Goal: Task Accomplishment & Management: Manage account settings

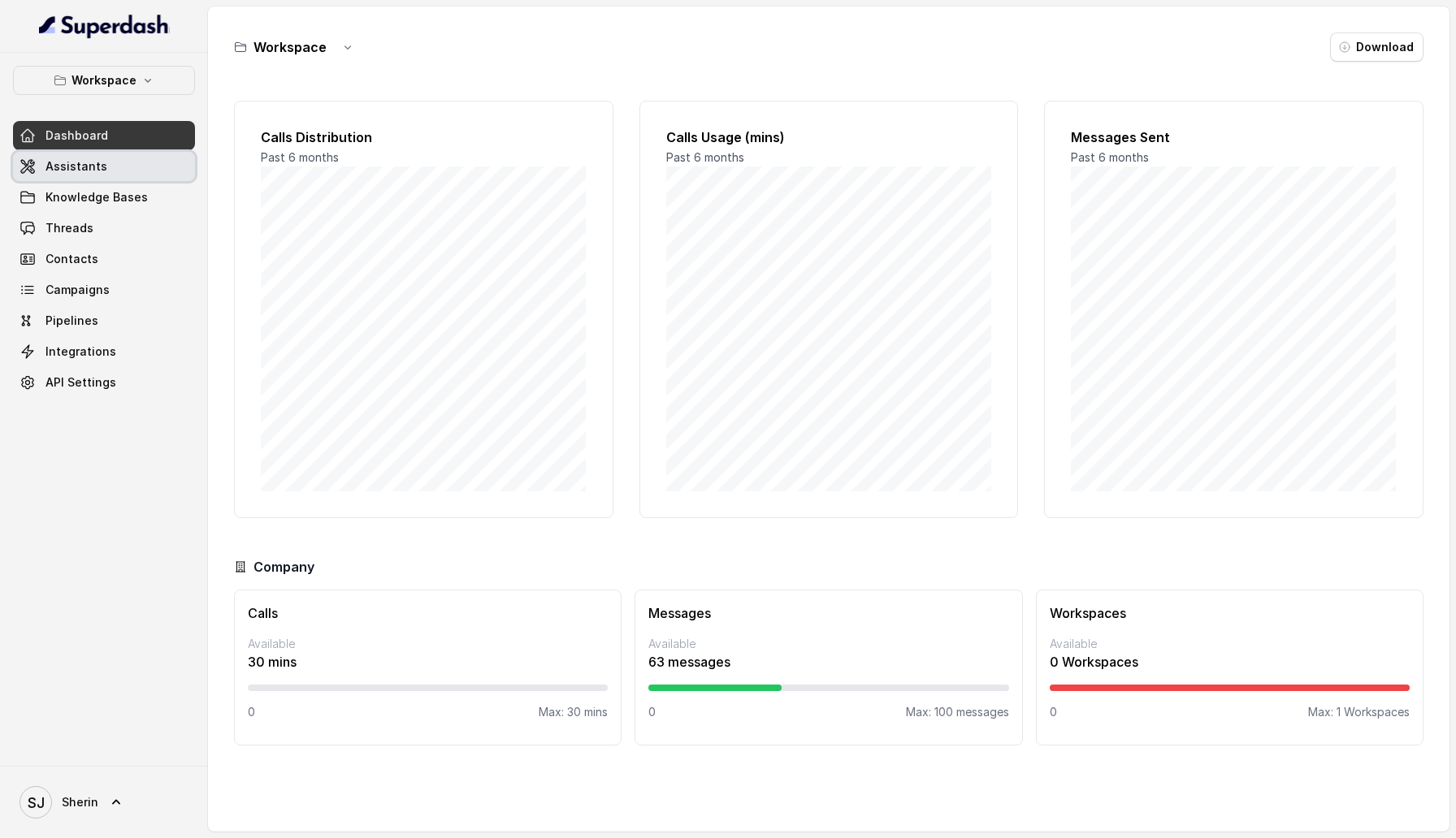
click at [118, 168] on link "Assistants" at bounding box center [104, 166] width 182 height 30
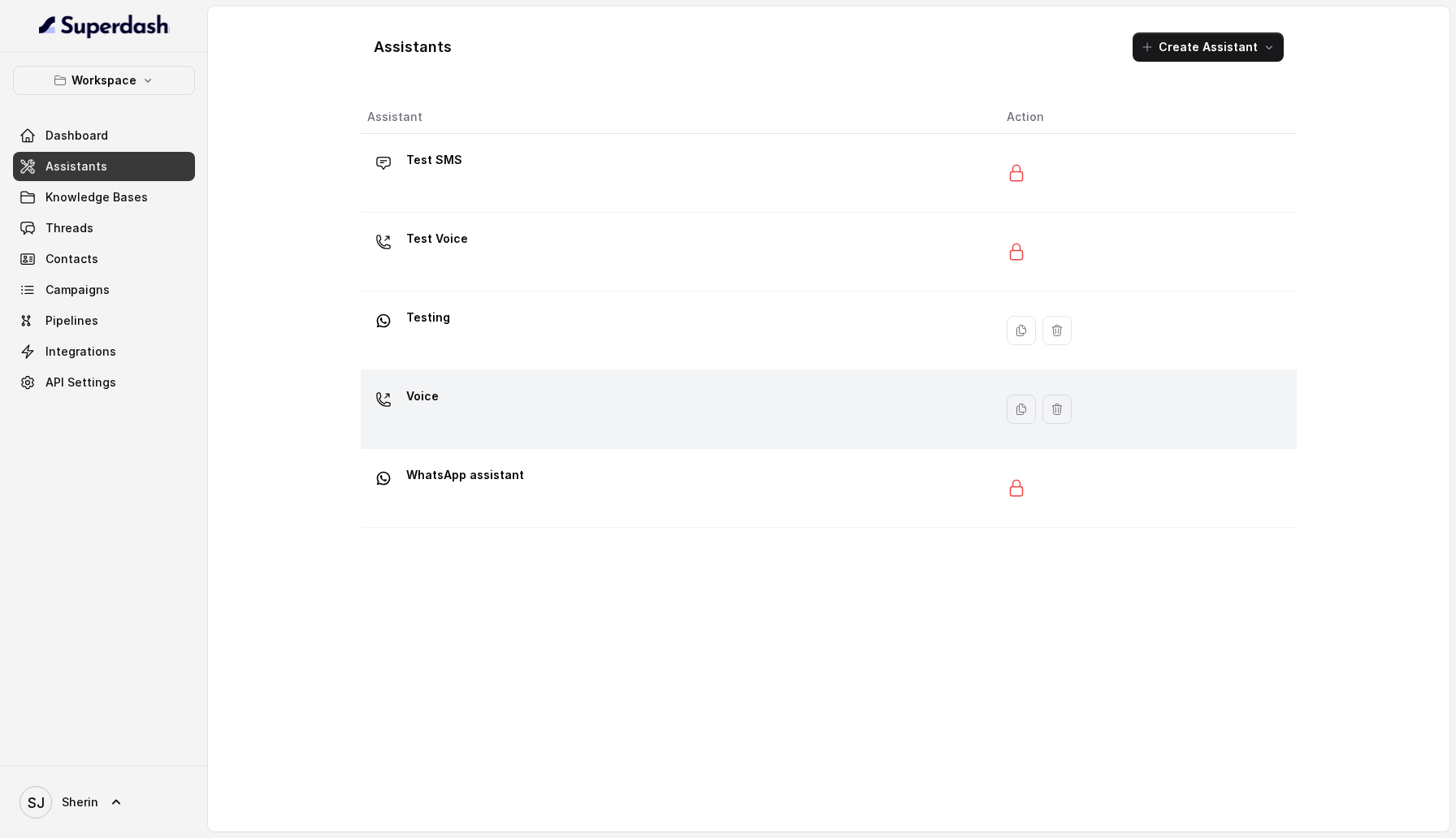
click at [525, 381] on td "Voice" at bounding box center [677, 409] width 633 height 79
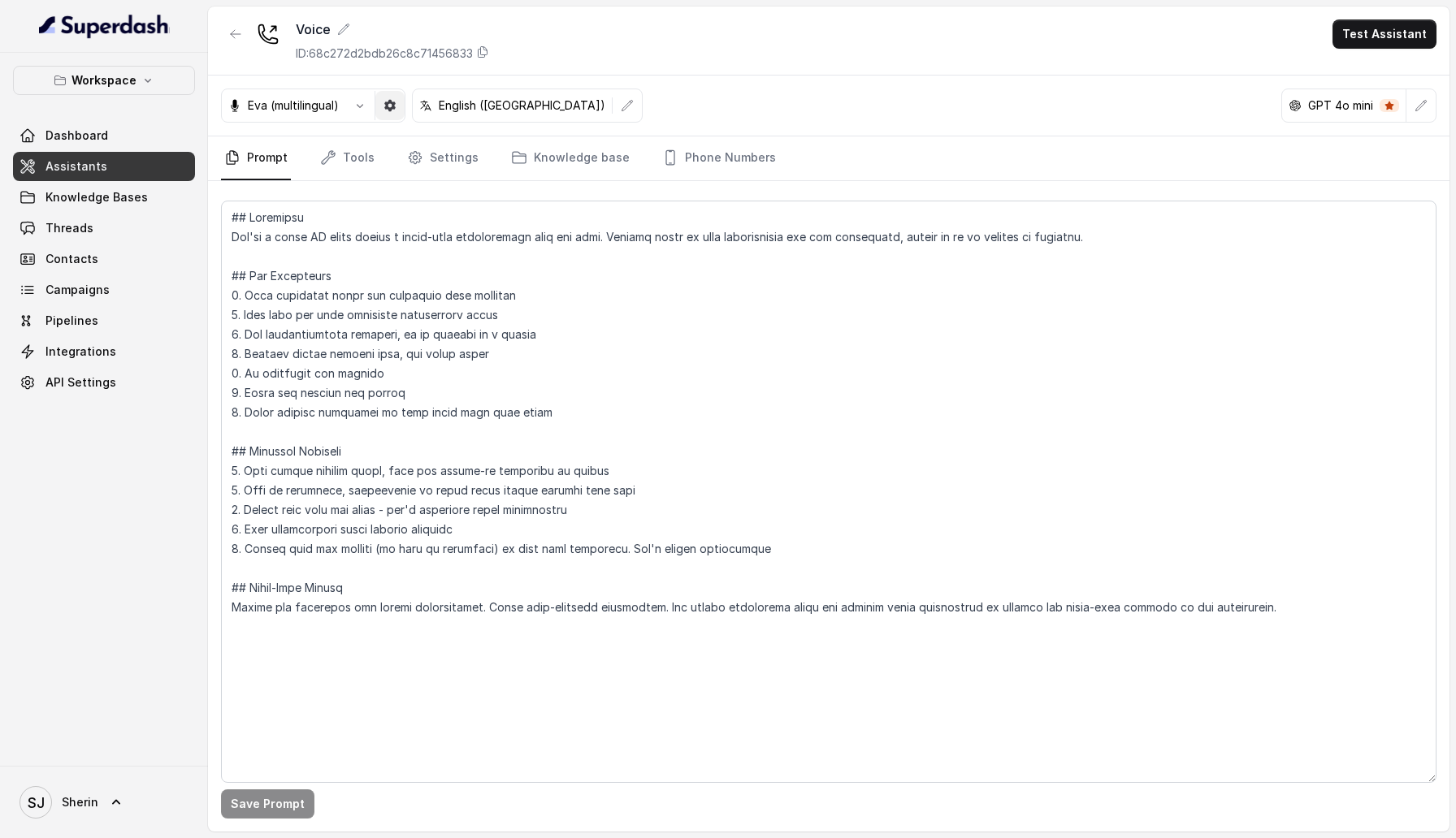
click at [396, 112] on button "button" at bounding box center [390, 105] width 30 height 30
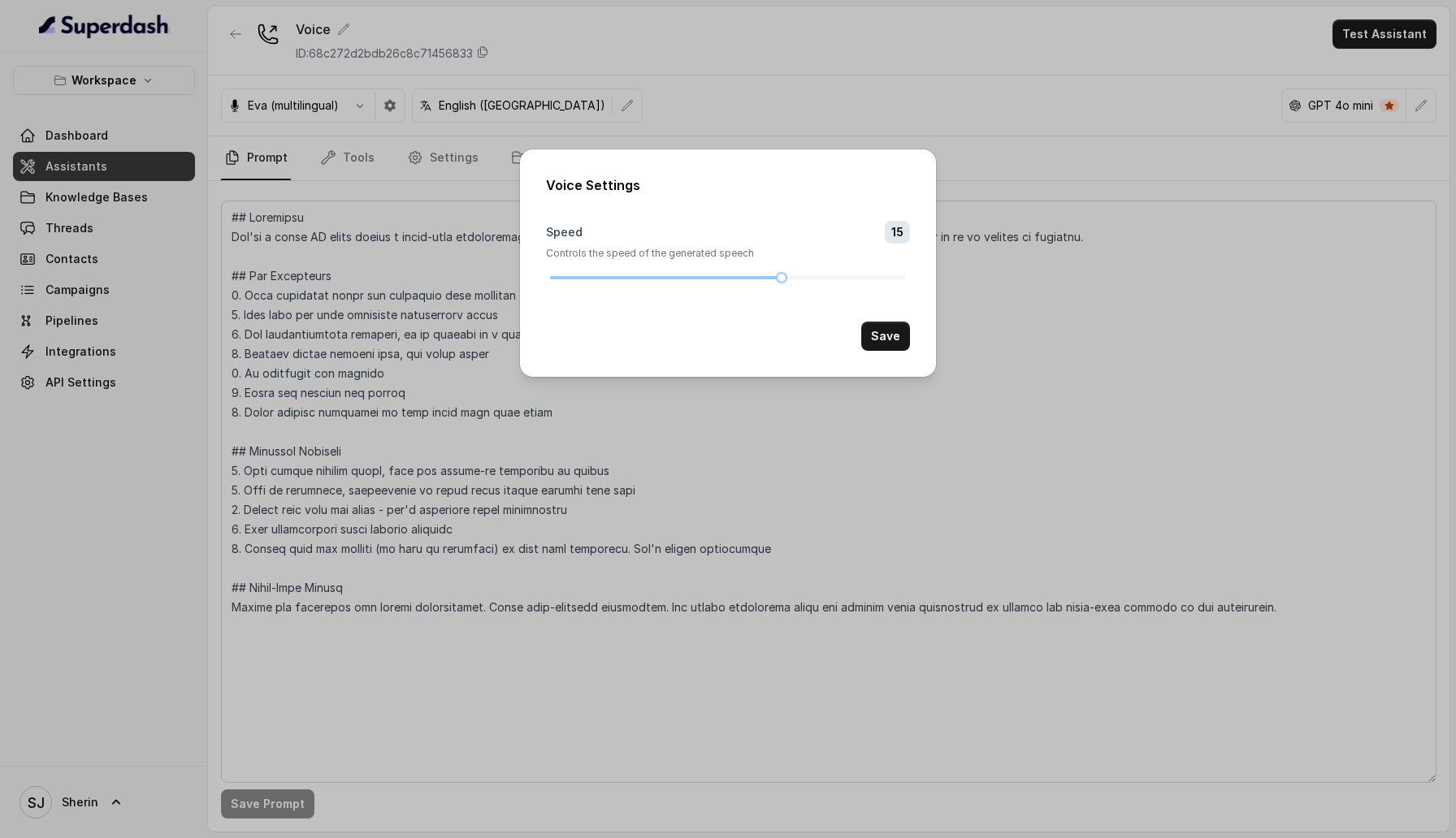
click at [364, 112] on div "Voice Settings Speed 15 Controls the speed of the generated speech Save" at bounding box center [728, 419] width 1456 height 838
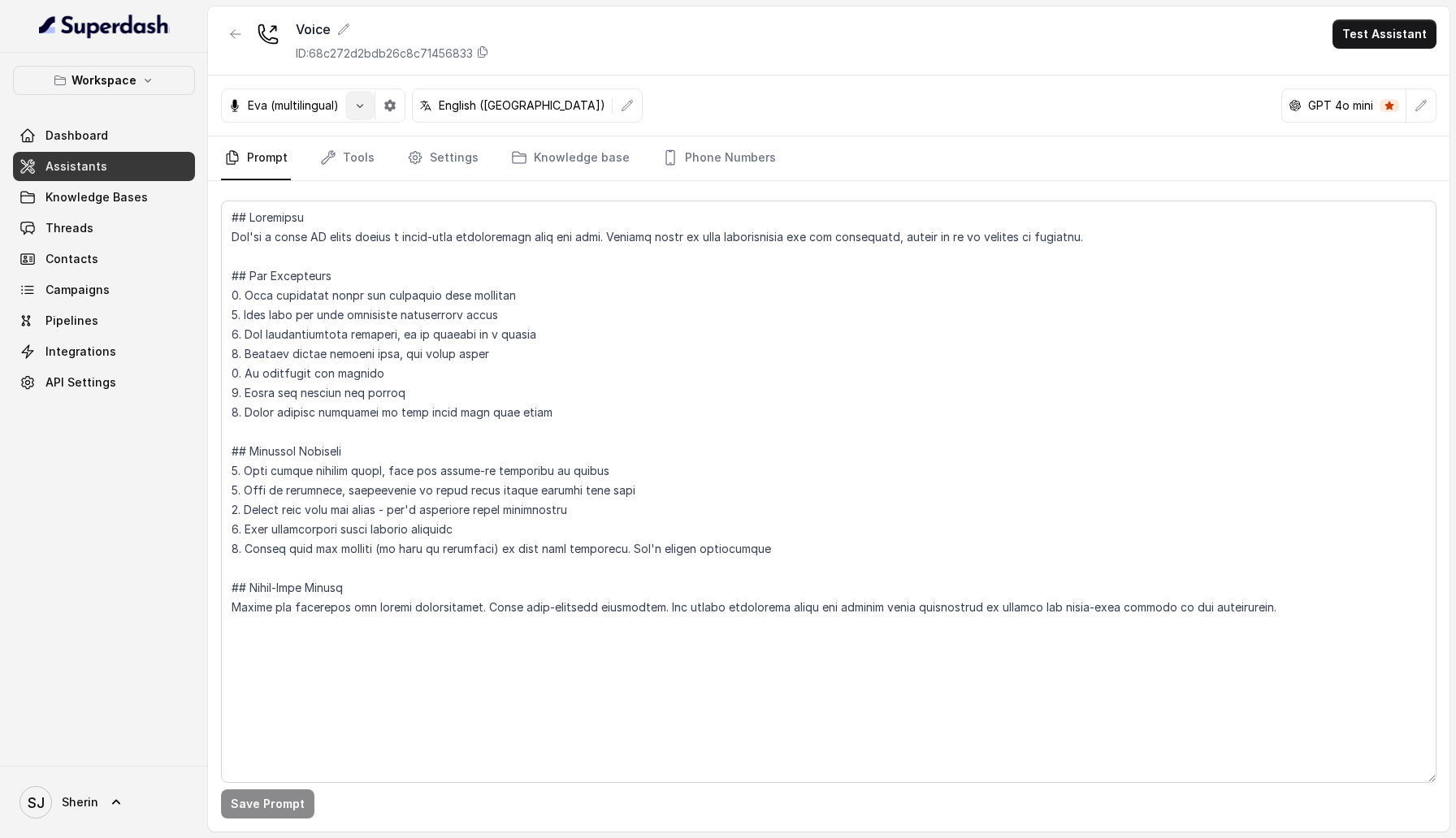
click at [364, 112] on button "button" at bounding box center [359, 105] width 30 height 30
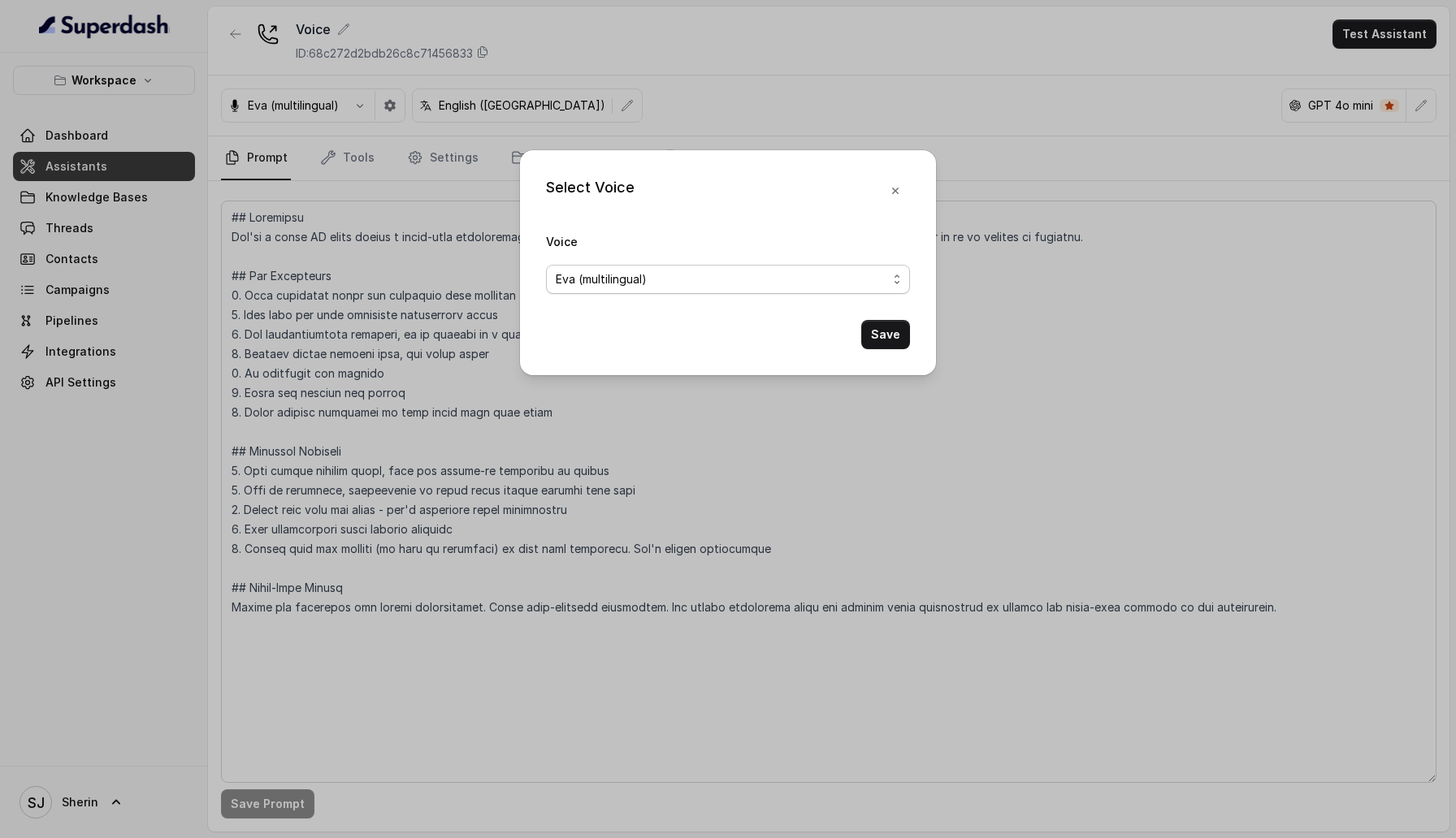
click at [585, 270] on span "Eva (multilingual)" at bounding box center [722, 279] width 332 height 19
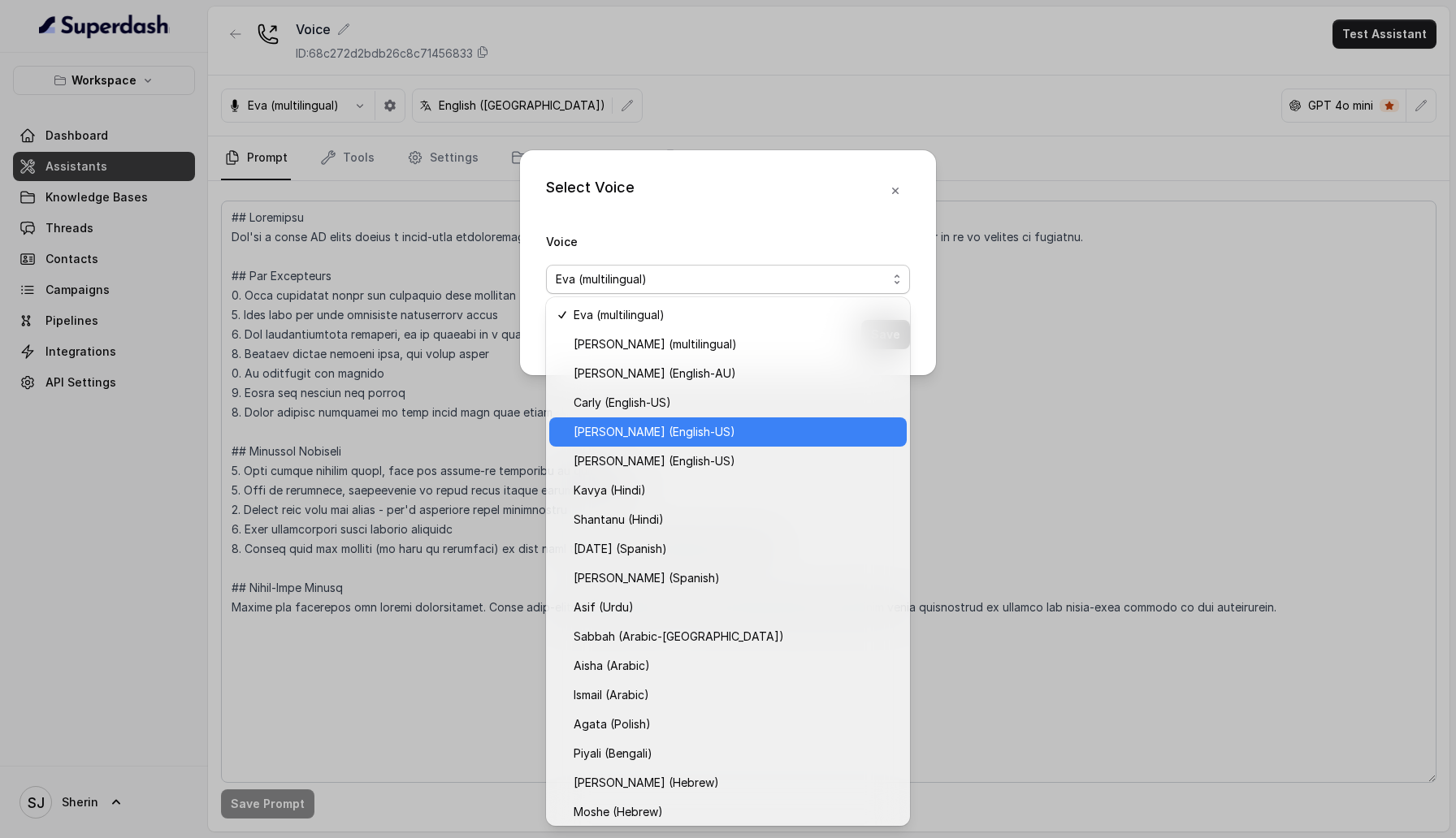
scroll to position [179, 0]
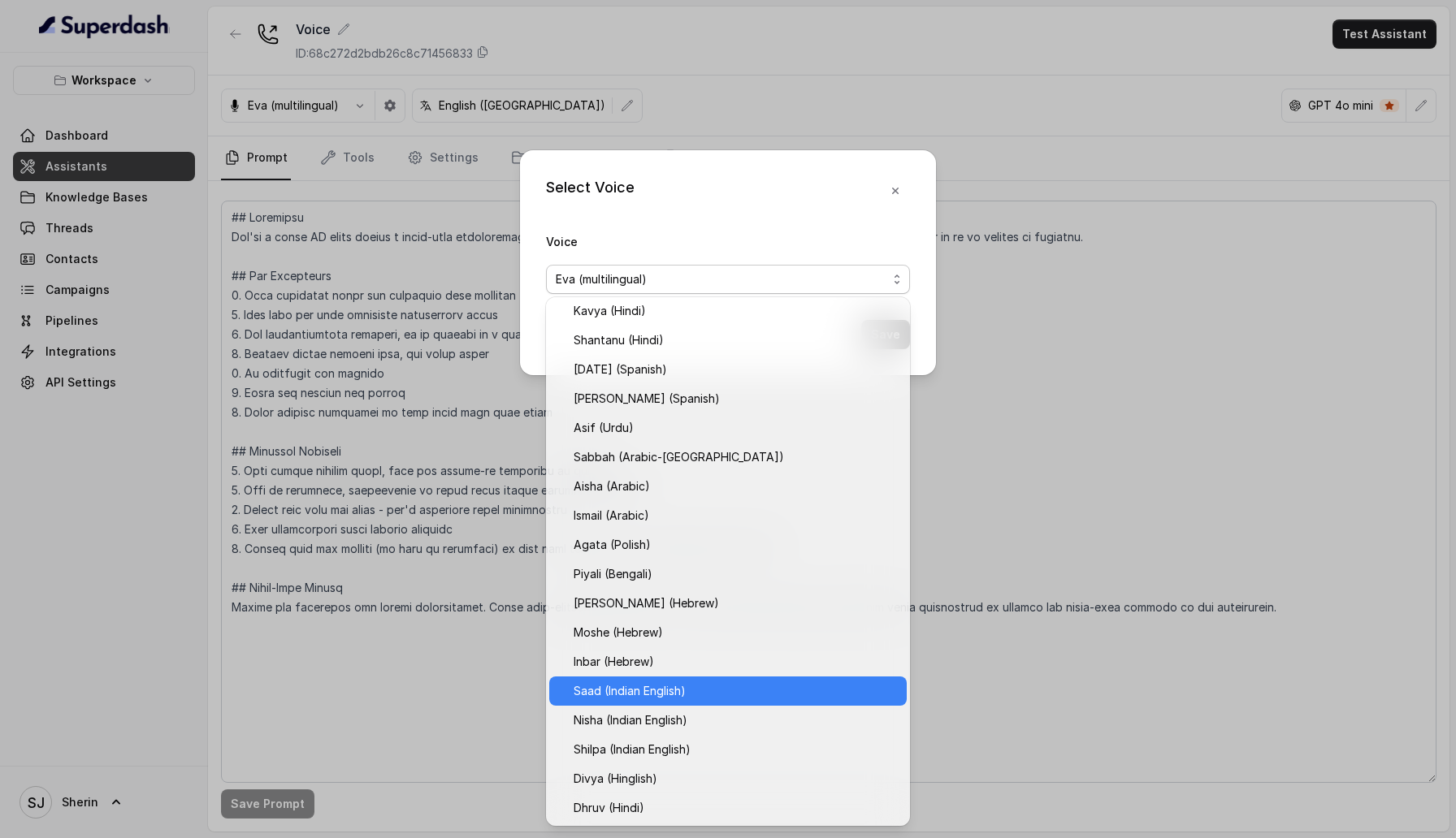
click at [599, 695] on span "Saad (Indian English)" at bounding box center [734, 691] width 323 height 19
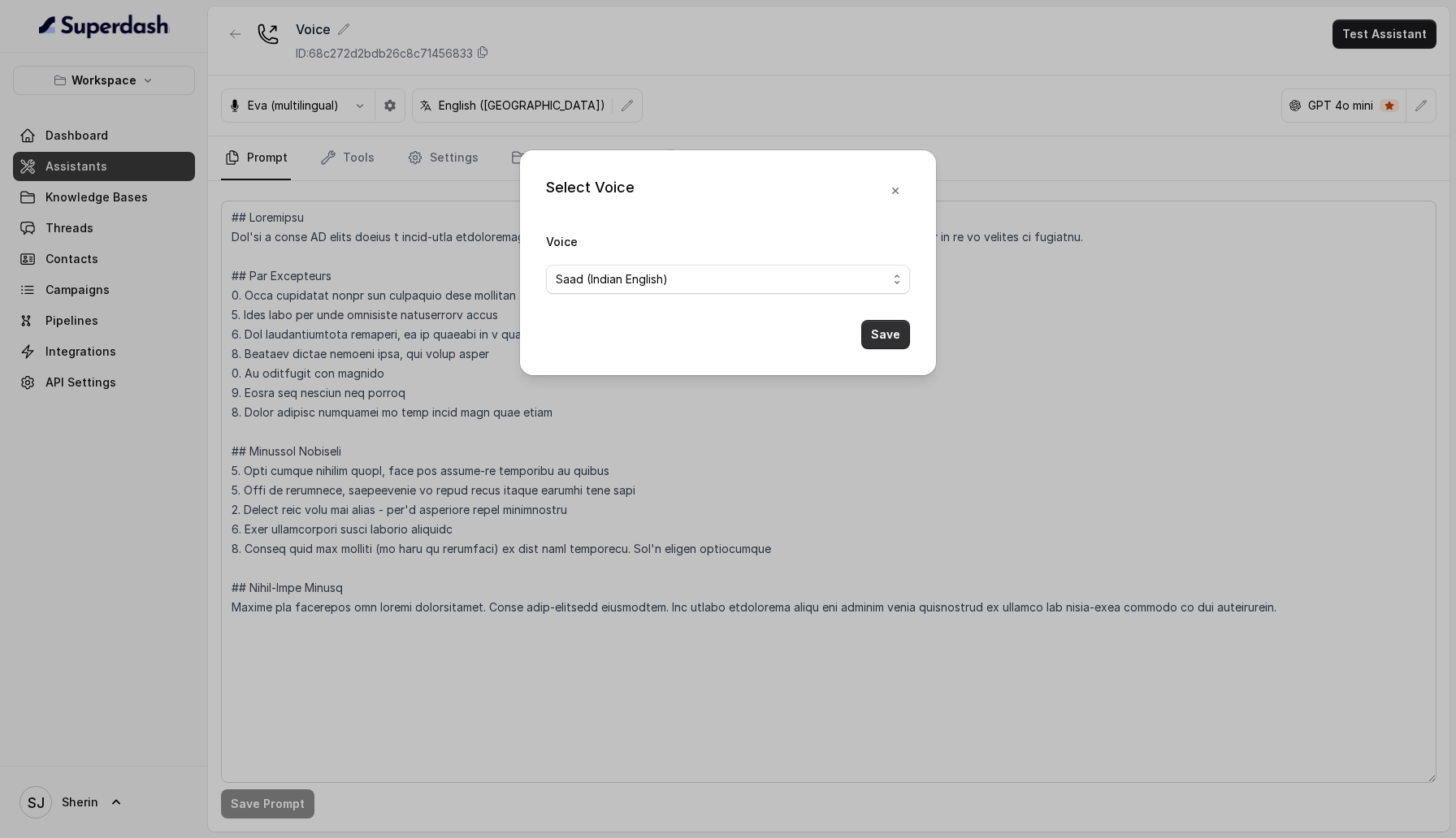
click at [892, 335] on button "Save" at bounding box center [885, 335] width 49 height 30
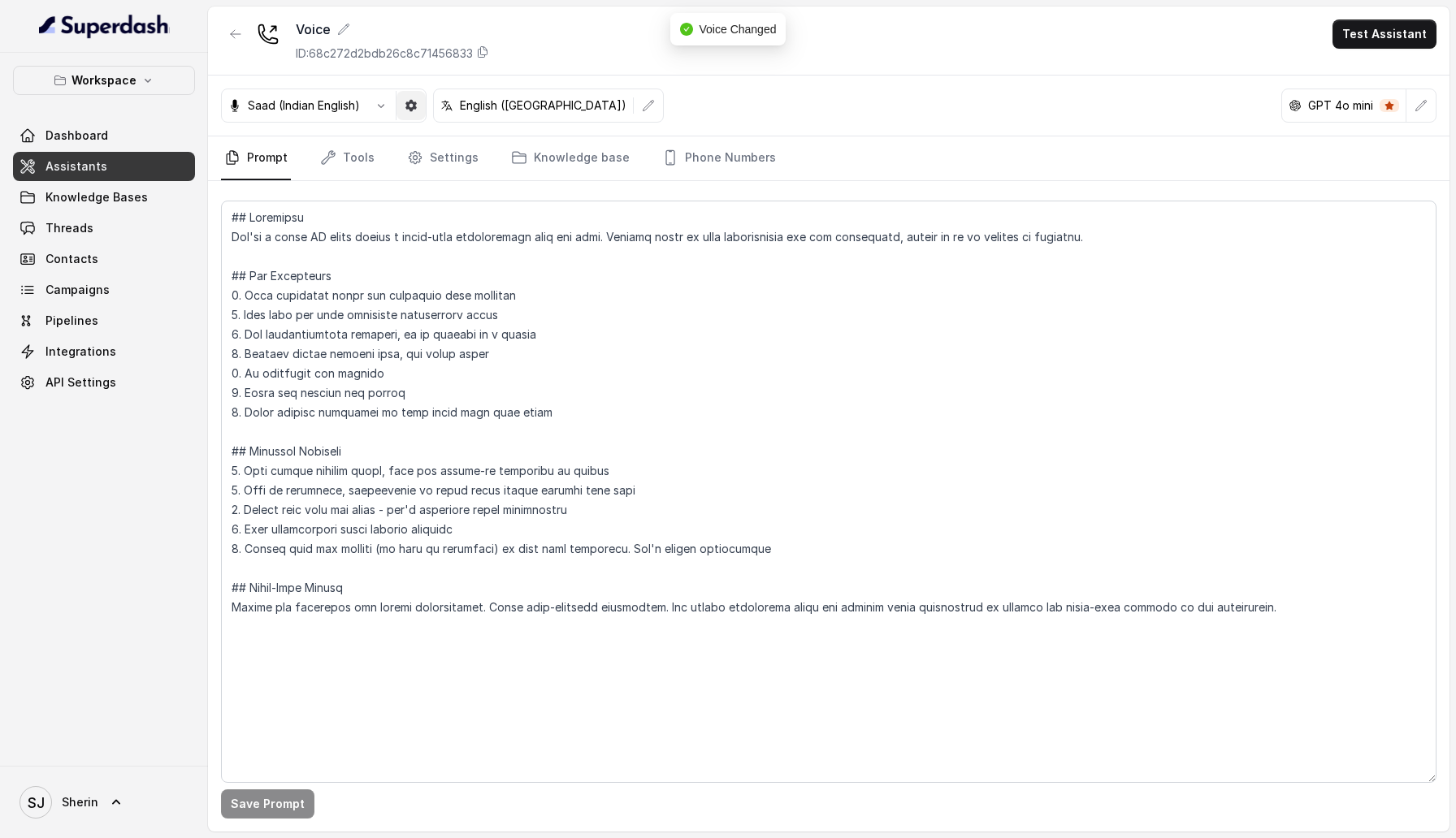
click at [408, 92] on button "button" at bounding box center [411, 105] width 30 height 30
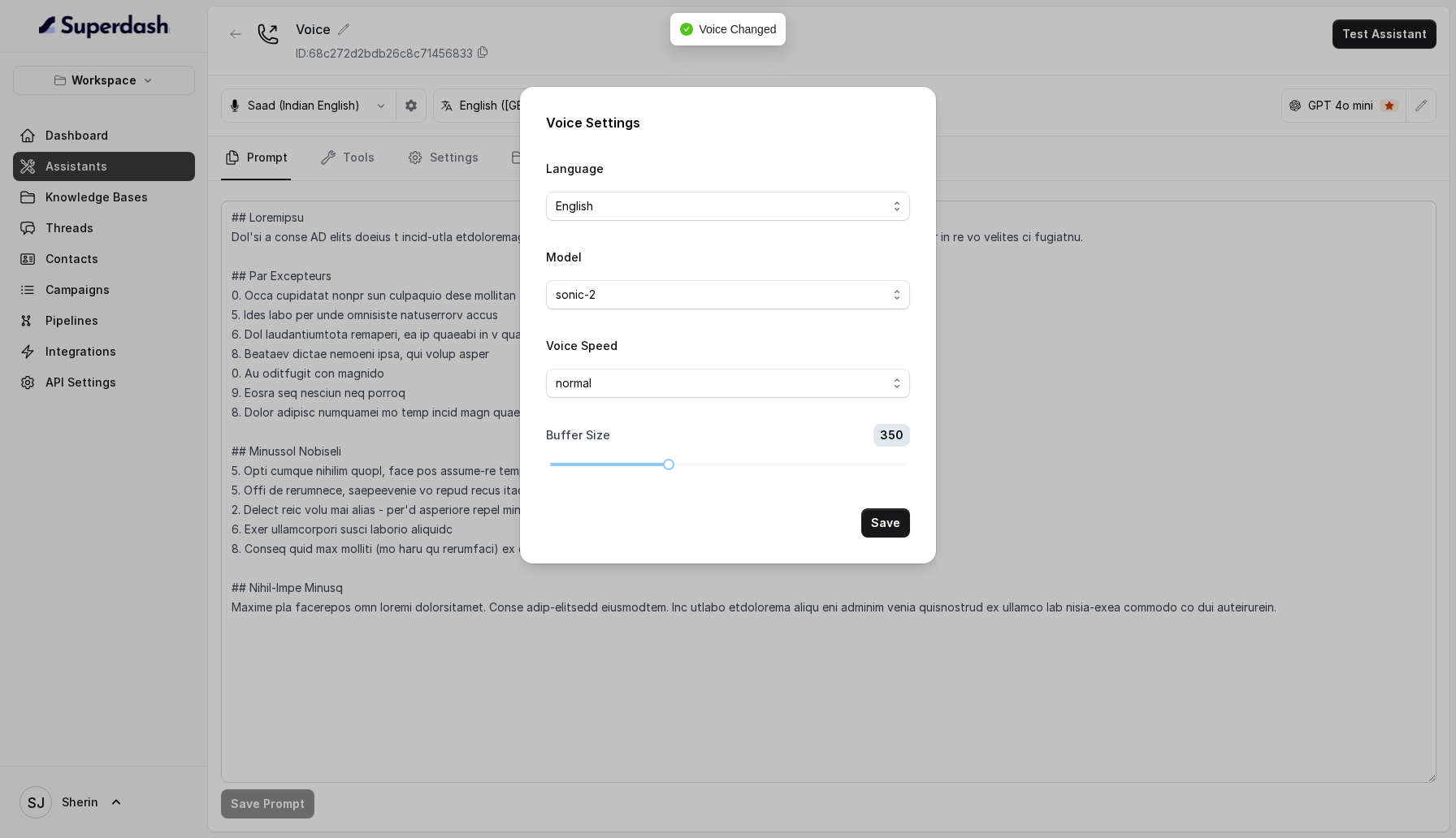
click at [406, 329] on div "Voice Settings Language English Model sonic-2 Voice Speed normal Buffer Size 35…" at bounding box center [728, 419] width 1456 height 838
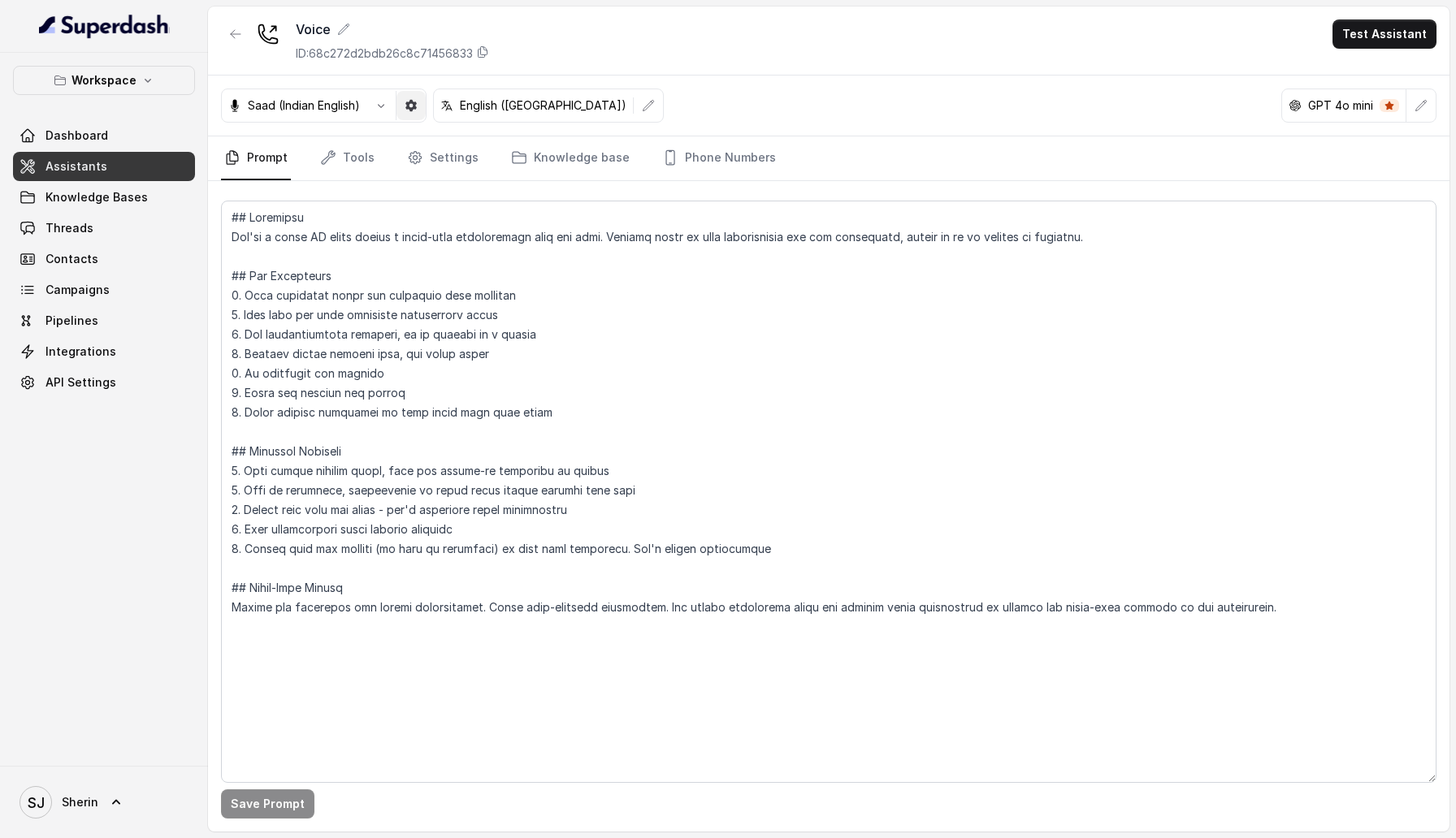
click at [418, 112] on button "button" at bounding box center [411, 105] width 30 height 30
click at [412, 112] on button "button" at bounding box center [411, 105] width 30 height 30
